Goal: Transaction & Acquisition: Purchase product/service

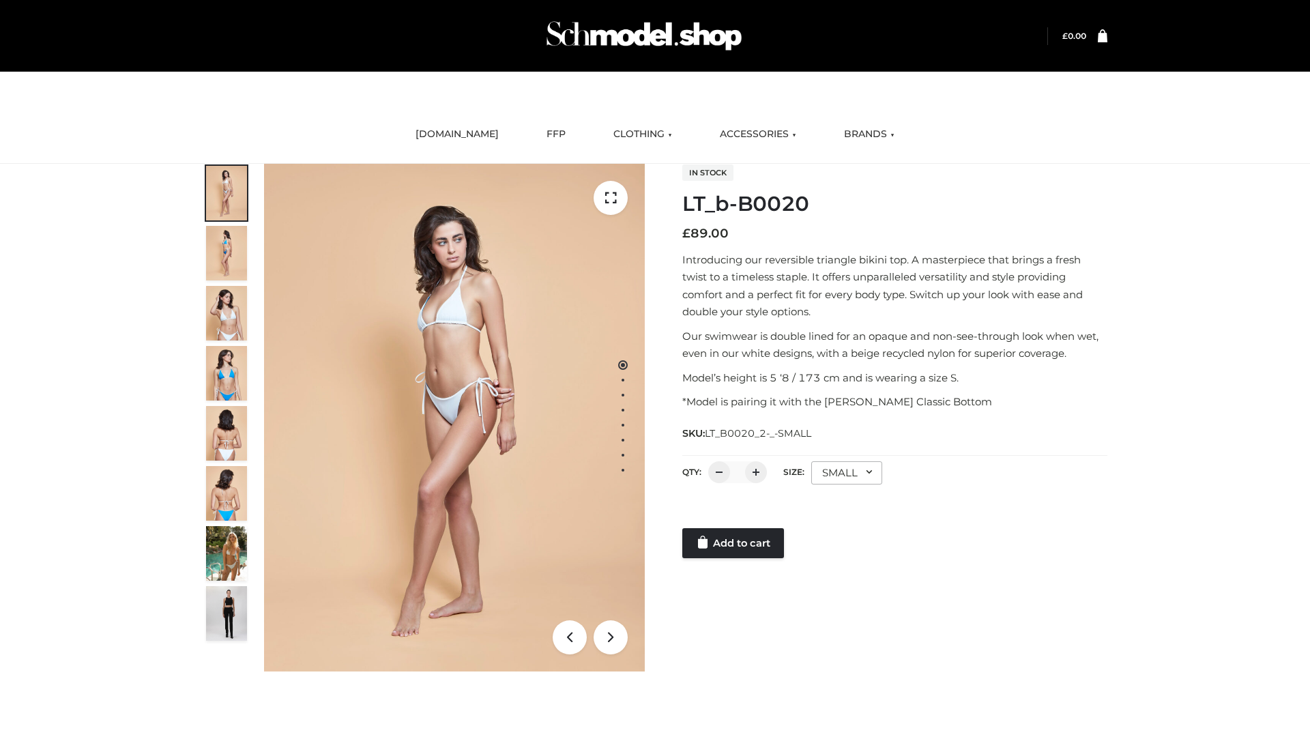
click at [734, 543] on link "Add to cart" at bounding box center [734, 543] width 102 height 30
